Goal: Information Seeking & Learning: Understand process/instructions

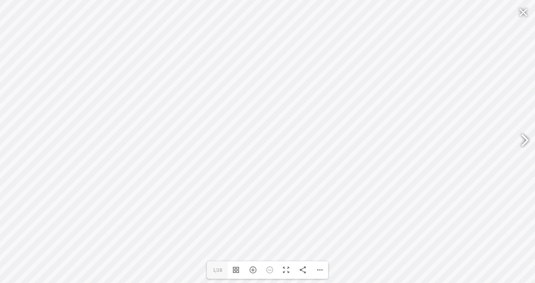
scroll to position [152, 0]
click at [525, 140] on div at bounding box center [520, 141] width 19 height 30
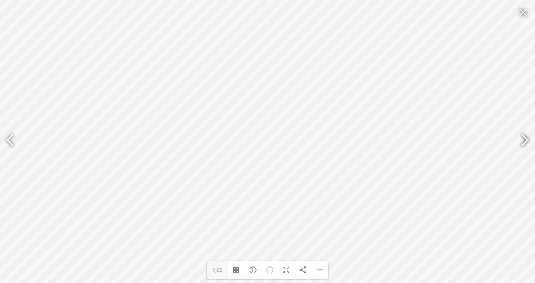
click at [525, 140] on div at bounding box center [520, 141] width 19 height 30
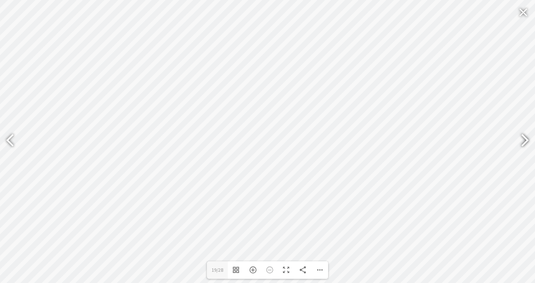
click at [525, 140] on div at bounding box center [520, 141] width 19 height 30
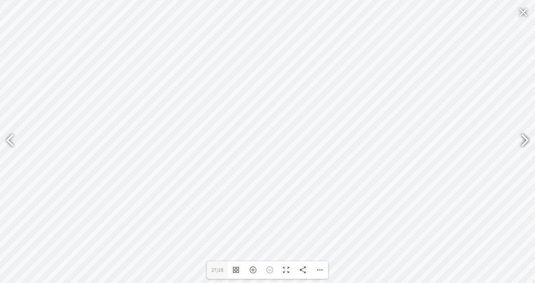
type input "28"
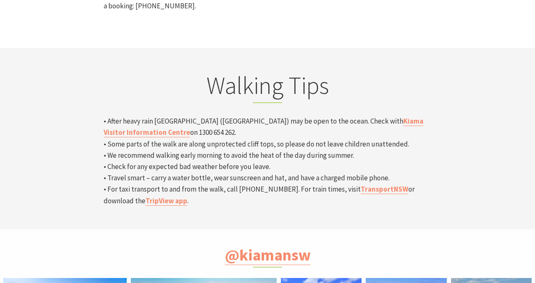
scroll to position [2845, 0]
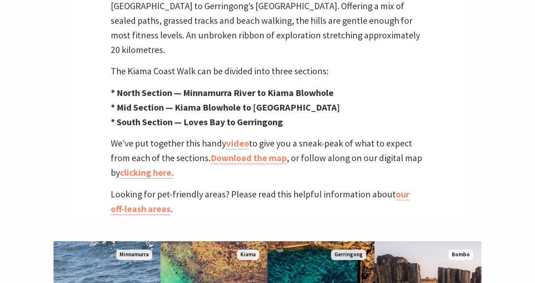
scroll to position [298, 0]
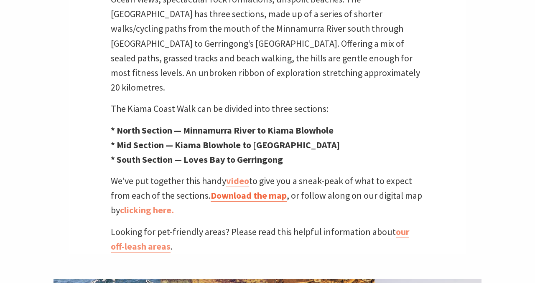
click at [274, 190] on link "Download the map" at bounding box center [249, 196] width 76 height 12
